Goal: Navigation & Orientation: Find specific page/section

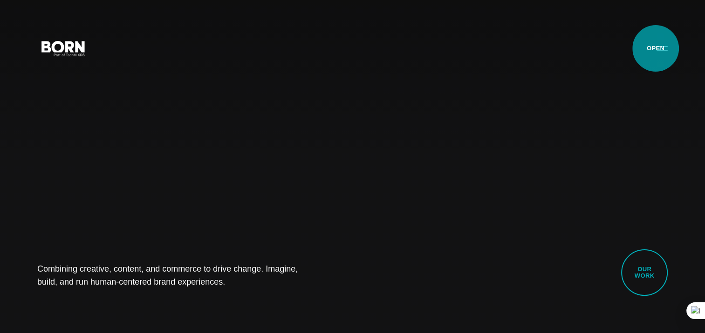
click at [655, 48] on button "Primary Menu" at bounding box center [662, 48] width 22 height 20
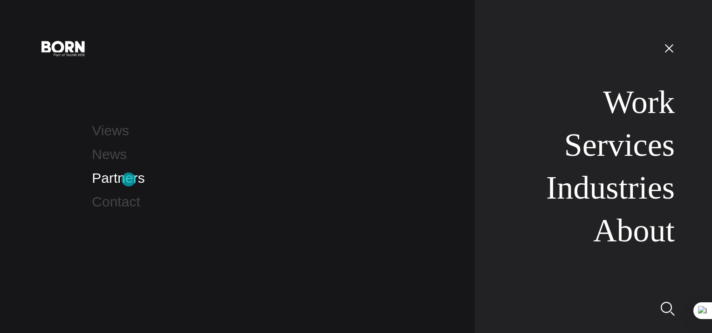
click at [129, 180] on link "Partners" at bounding box center [118, 177] width 53 height 15
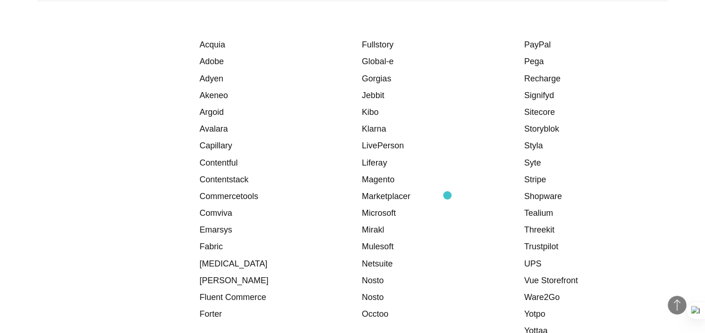
scroll to position [1257, 0]
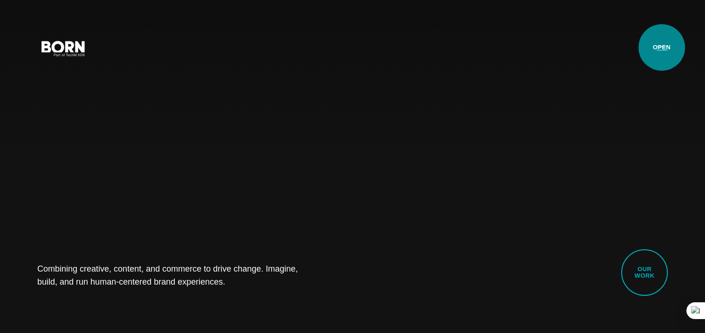
click at [661, 47] on button "Primary Menu" at bounding box center [662, 48] width 22 height 20
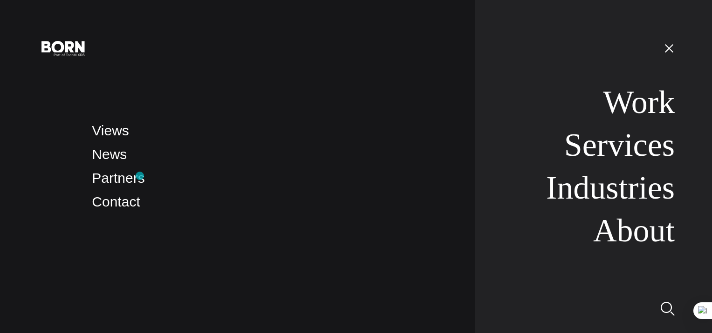
click at [140, 176] on li "Partners" at bounding box center [274, 179] width 364 height 22
click at [134, 179] on link "Partners" at bounding box center [118, 177] width 53 height 15
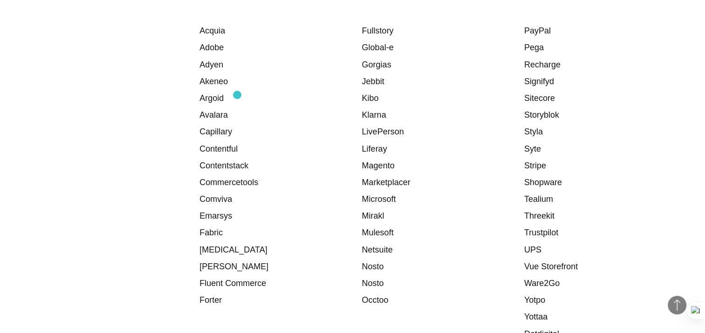
scroll to position [1304, 0]
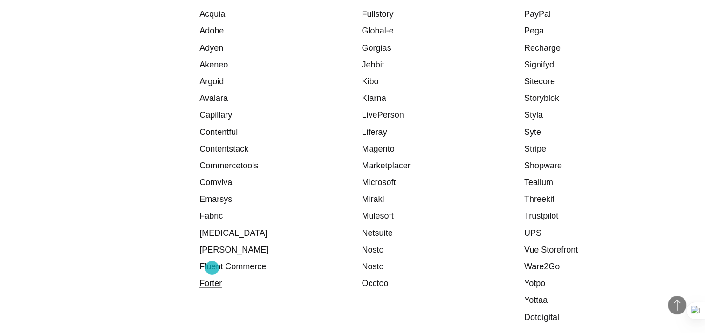
click at [212, 279] on link "Forter" at bounding box center [210, 283] width 22 height 9
